Goal: Information Seeking & Learning: Learn about a topic

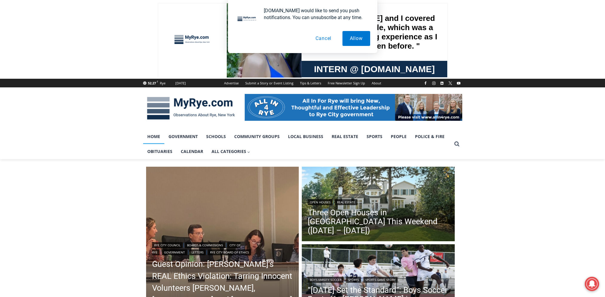
click at [321, 42] on button "Cancel" at bounding box center [323, 38] width 31 height 15
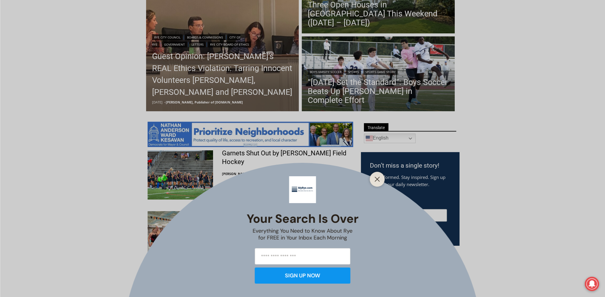
scroll to position [209, 0]
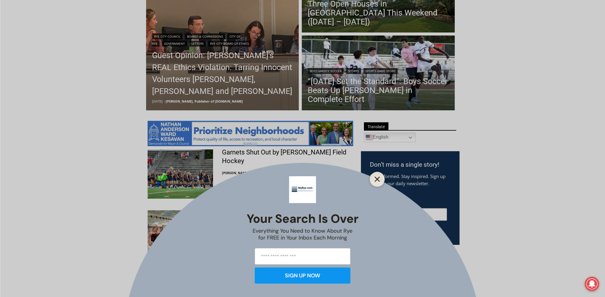
click at [374, 182] on button "Close" at bounding box center [377, 179] width 8 height 8
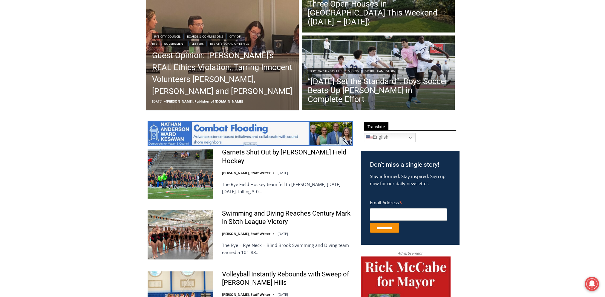
scroll to position [149, 0]
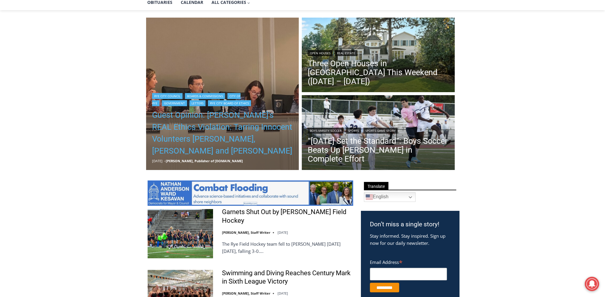
click at [230, 134] on link "Guest Opinion: [PERSON_NAME]’s REAL Ethics Violation: Tarring Innocent Voluntee…" at bounding box center [222, 133] width 141 height 48
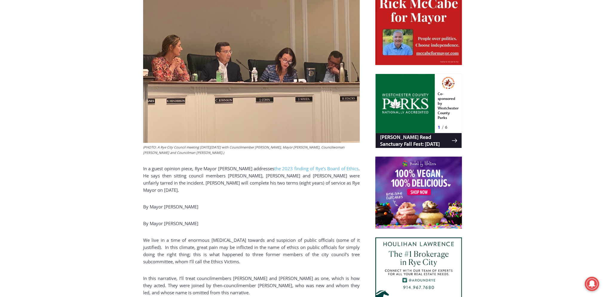
scroll to position [346, 0]
